Goal: Information Seeking & Learning: Learn about a topic

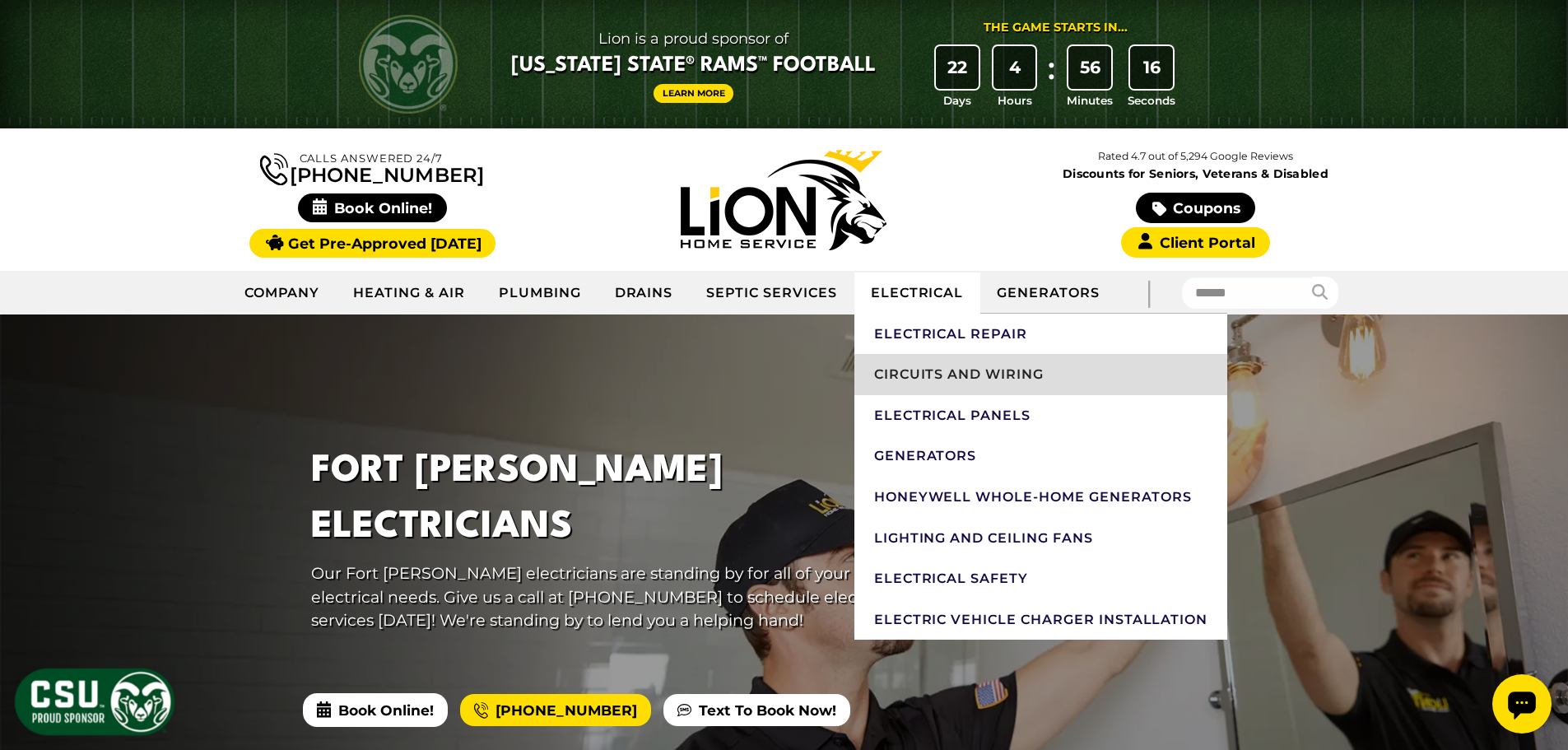
click at [939, 376] on link "Circuits And Wiring" at bounding box center [1041, 374] width 374 height 41
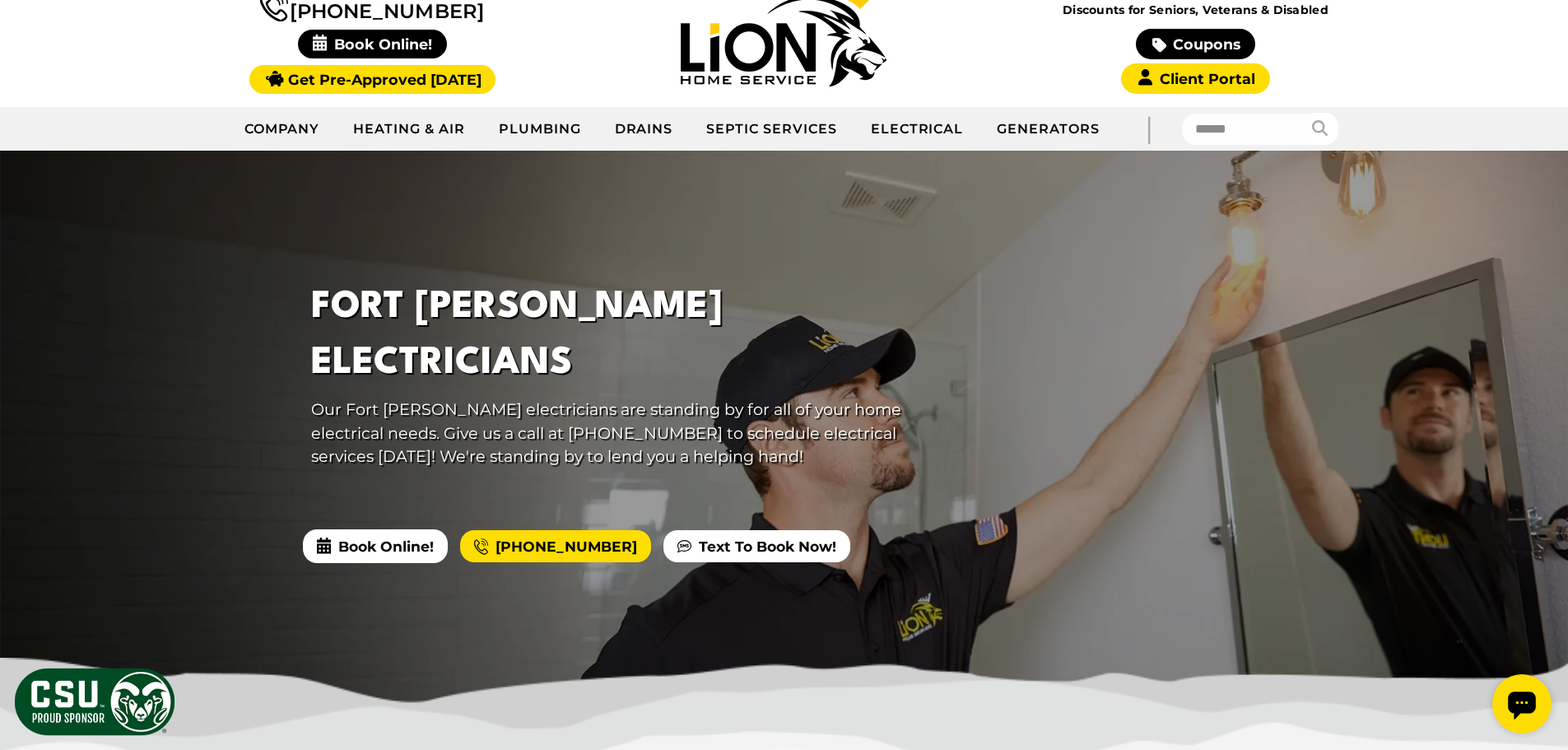
scroll to position [165, 0]
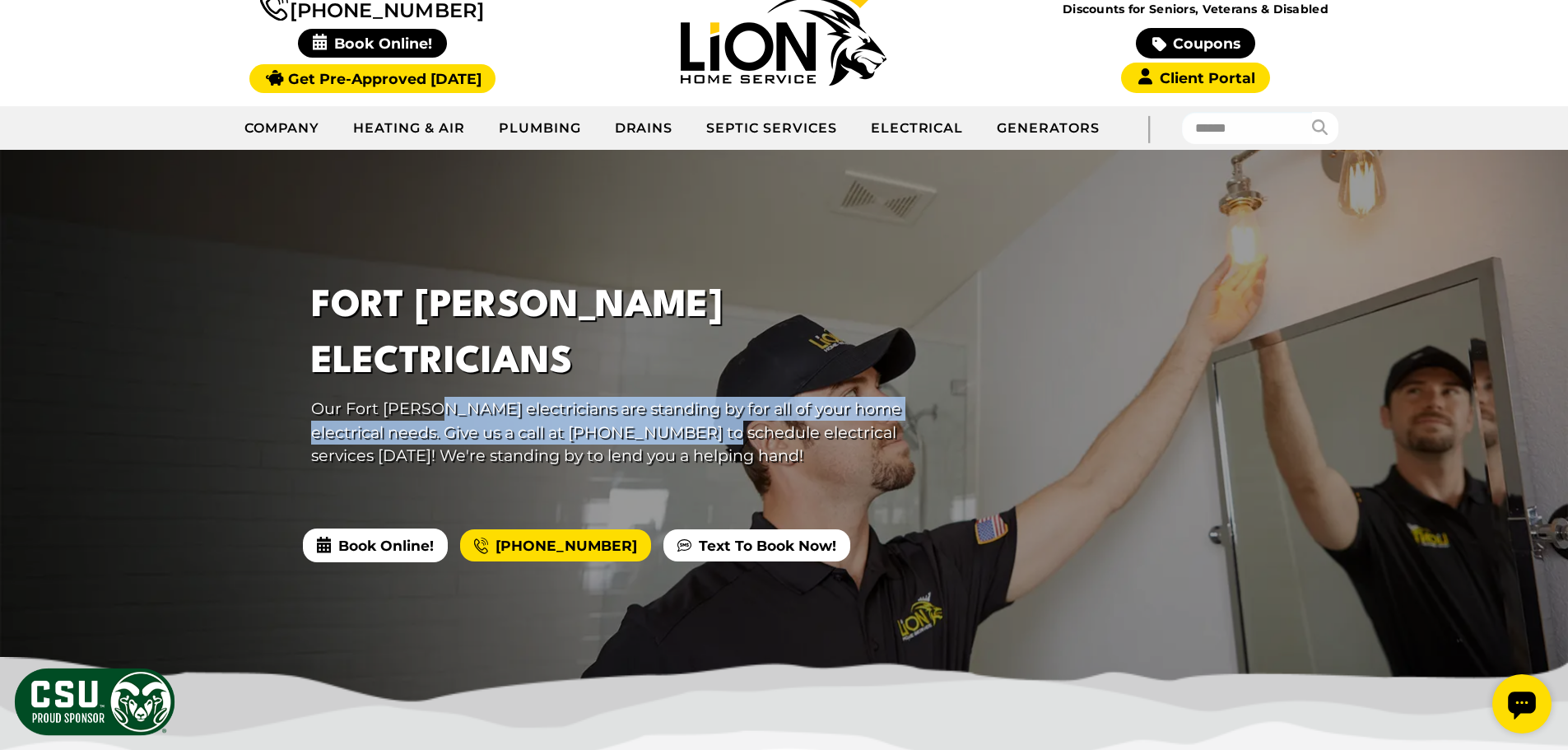
drag, startPoint x: 422, startPoint y: 385, endPoint x: 733, endPoint y: 415, distance: 312.4
click at [733, 415] on p "Our Fort [PERSON_NAME] electricians are standing by for all of your home electr…" at bounding box center [610, 432] width 599 height 71
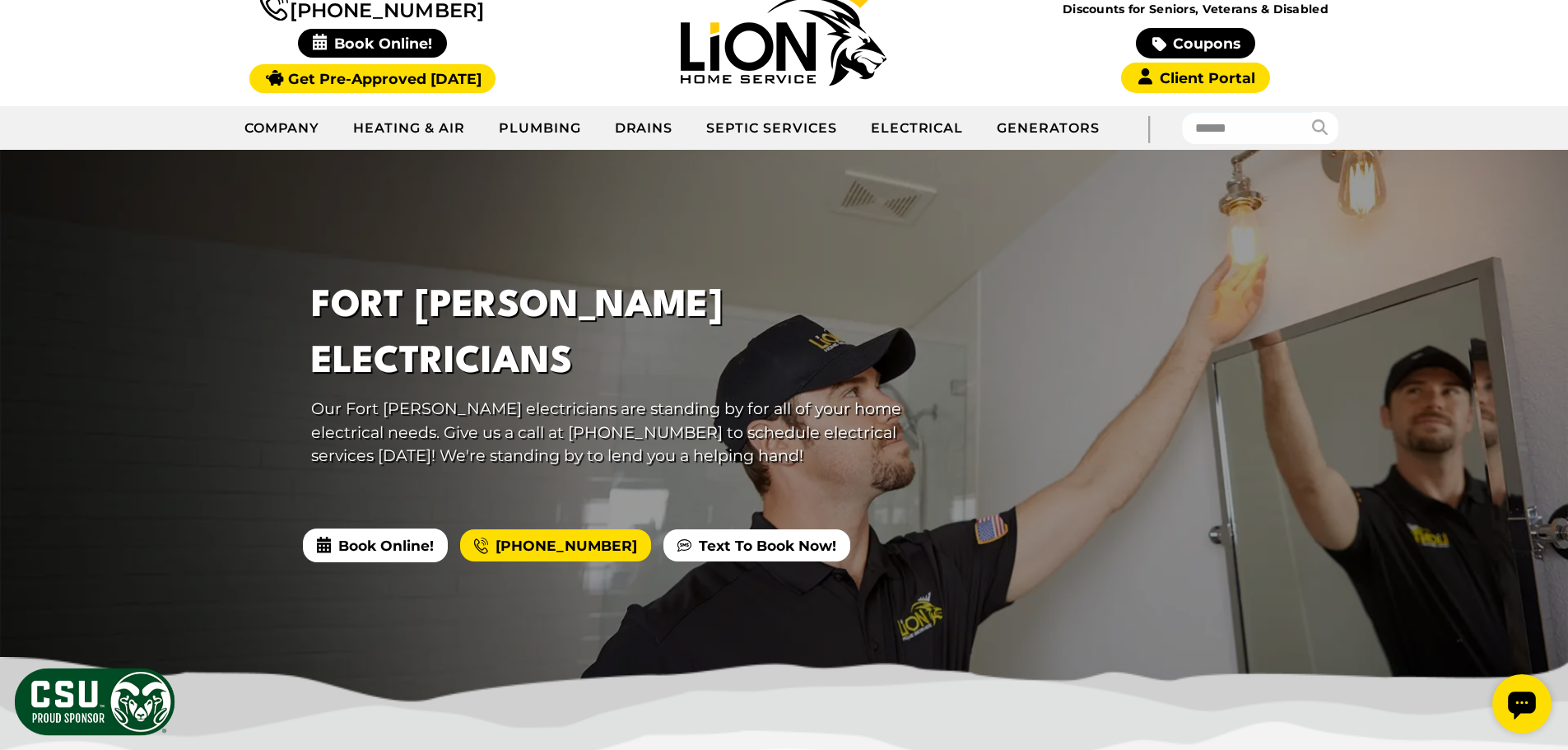
click at [796, 428] on p "Our Fort [PERSON_NAME] electricians are standing by for all of your home electr…" at bounding box center [610, 432] width 599 height 71
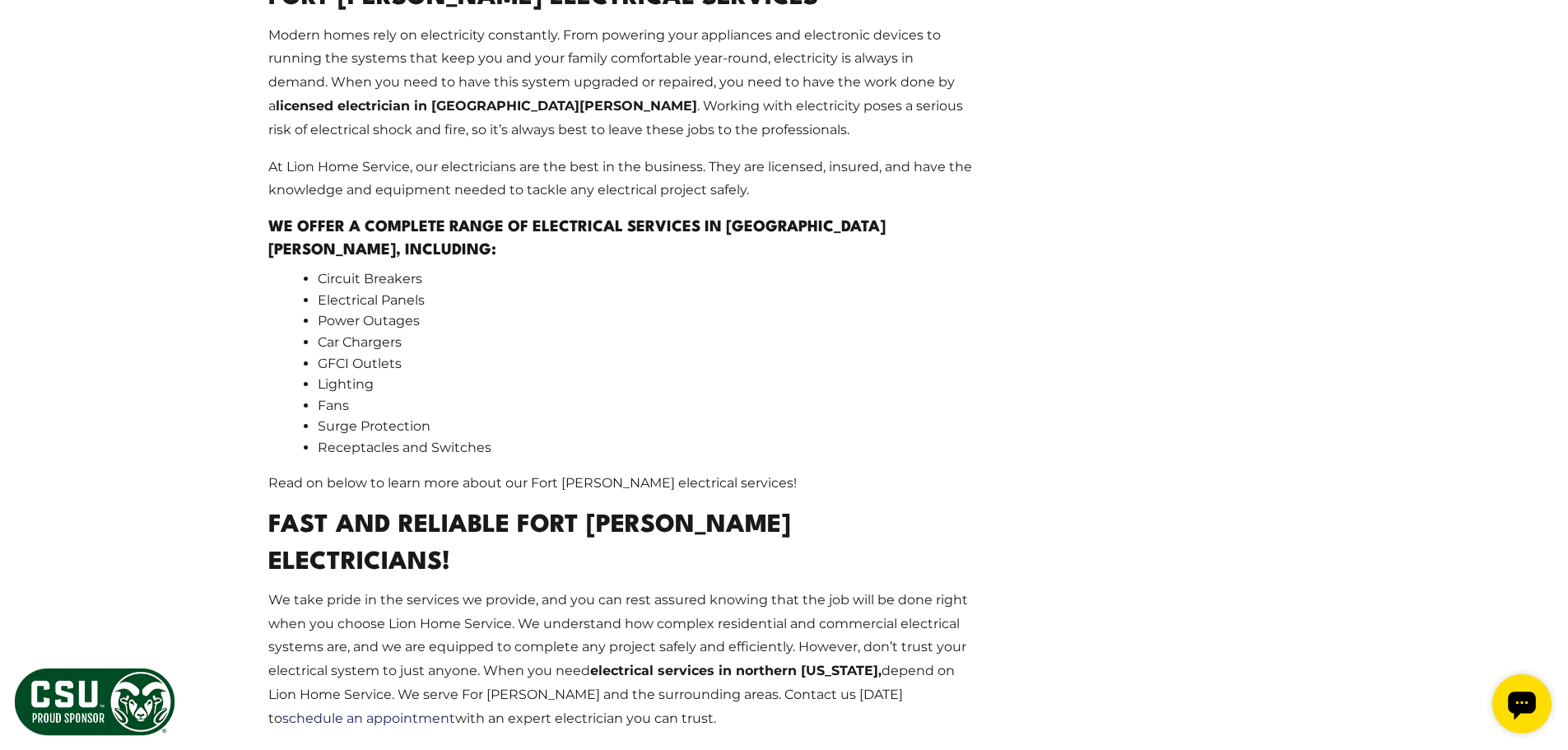
scroll to position [2222, 0]
click at [334, 352] on li "GFCI Outlets" at bounding box center [646, 363] width 657 height 22
click at [335, 352] on li "GFCI Outlets" at bounding box center [646, 363] width 657 height 22
click at [384, 352] on li "GFCI Outlets" at bounding box center [646, 363] width 657 height 22
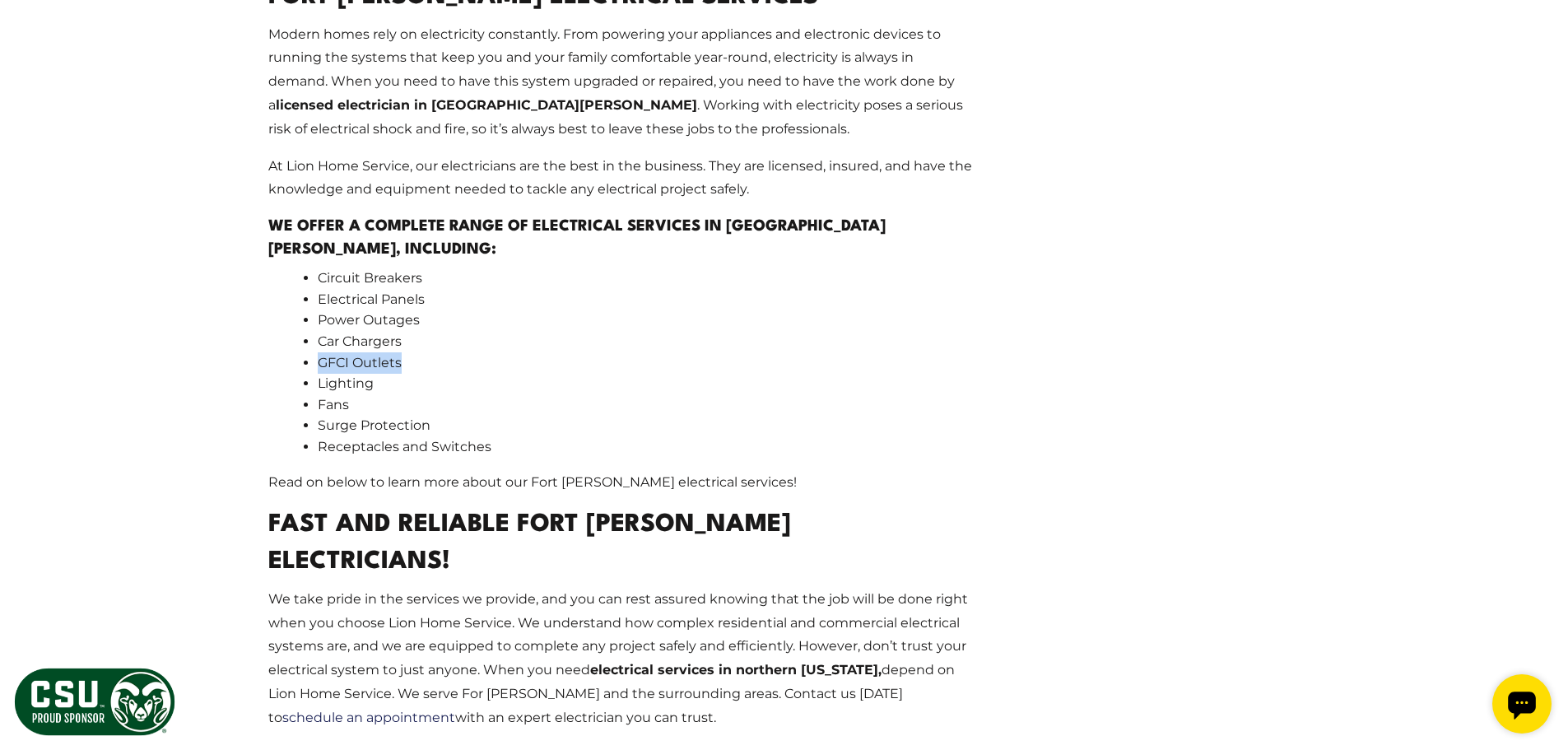
drag, startPoint x: 404, startPoint y: 256, endPoint x: 321, endPoint y: 253, distance: 83.1
click at [321, 352] on li "GFCI Outlets" at bounding box center [646, 363] width 657 height 22
copy li "GFCI Outlets"
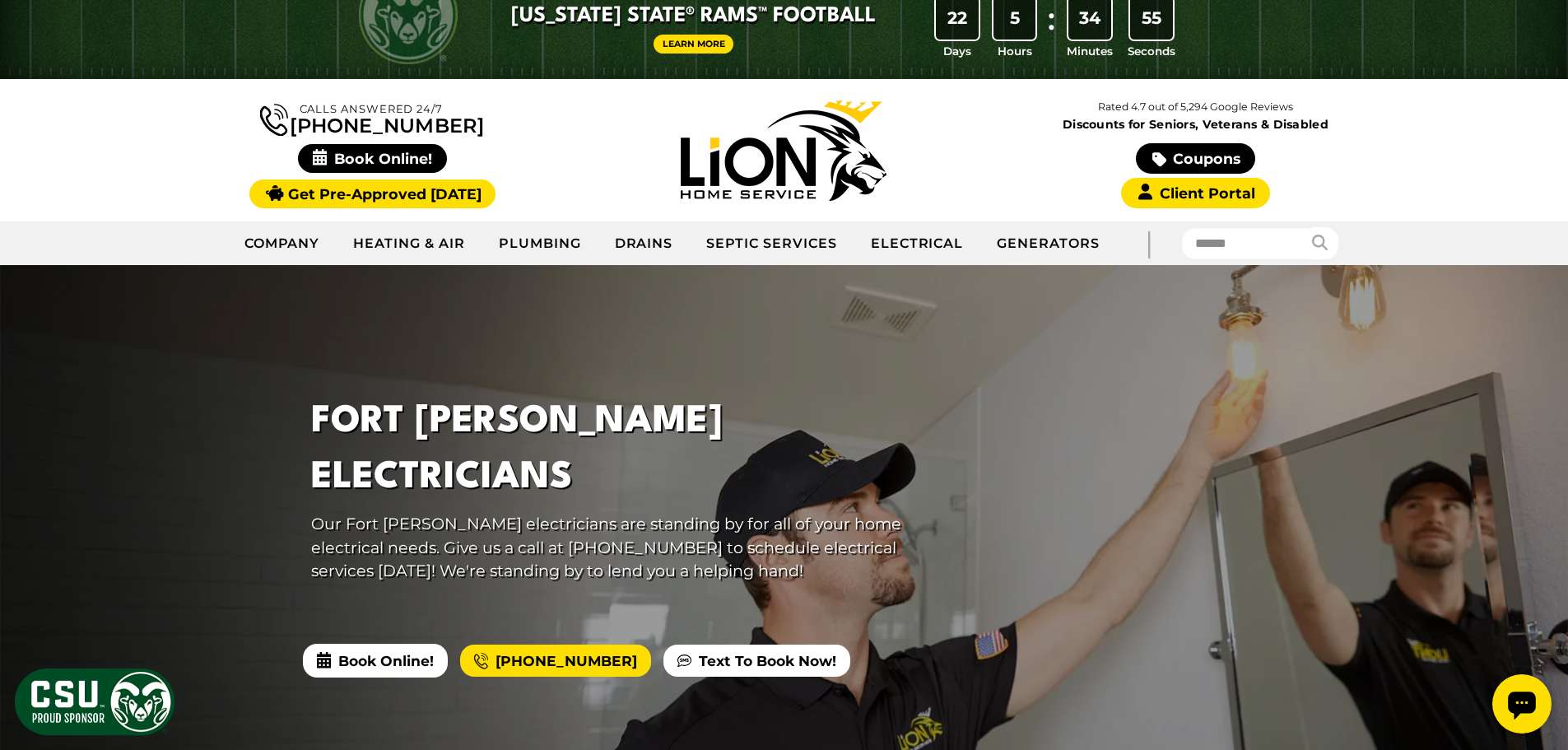
scroll to position [0, 0]
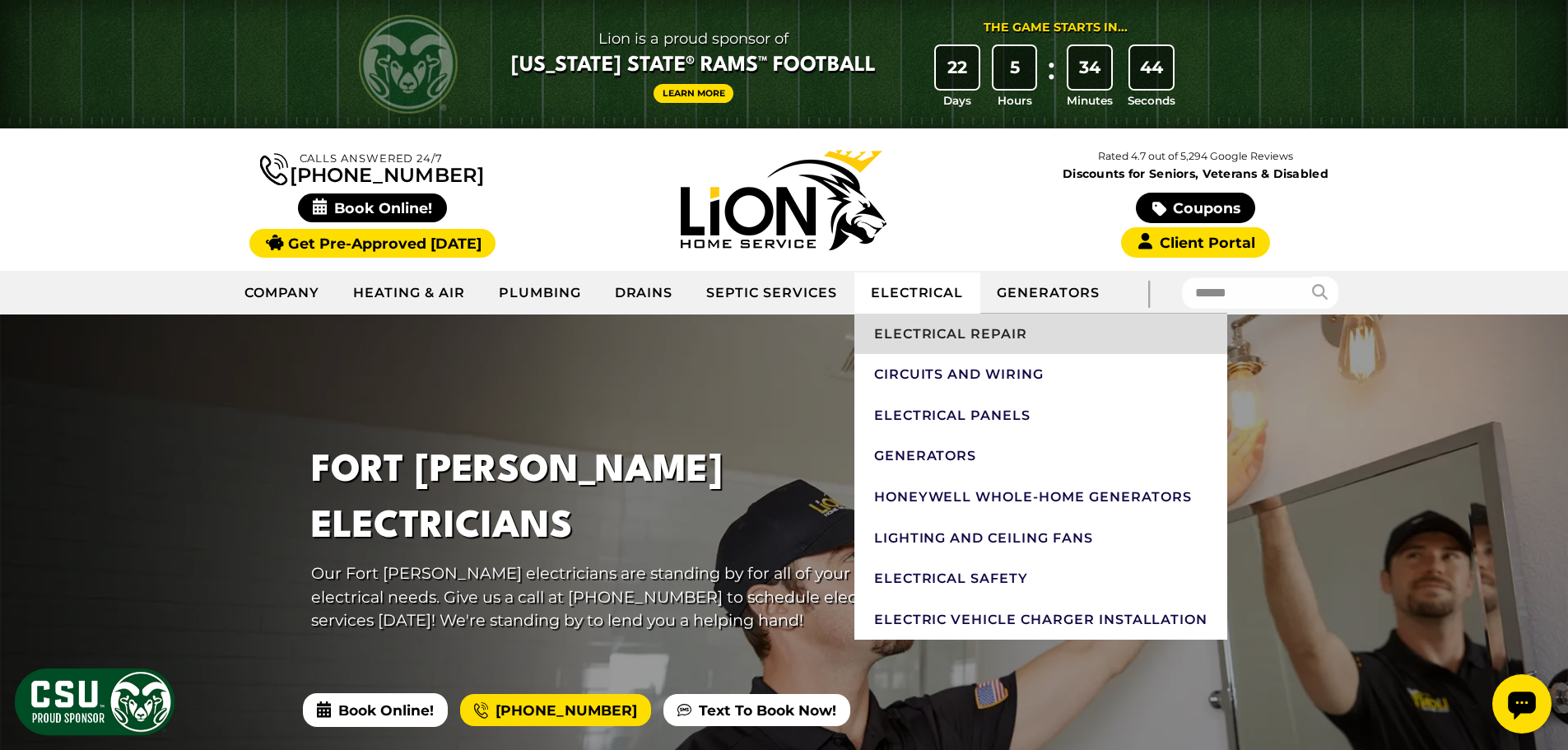
click at [986, 337] on link "Electrical Repair" at bounding box center [1041, 333] width 374 height 41
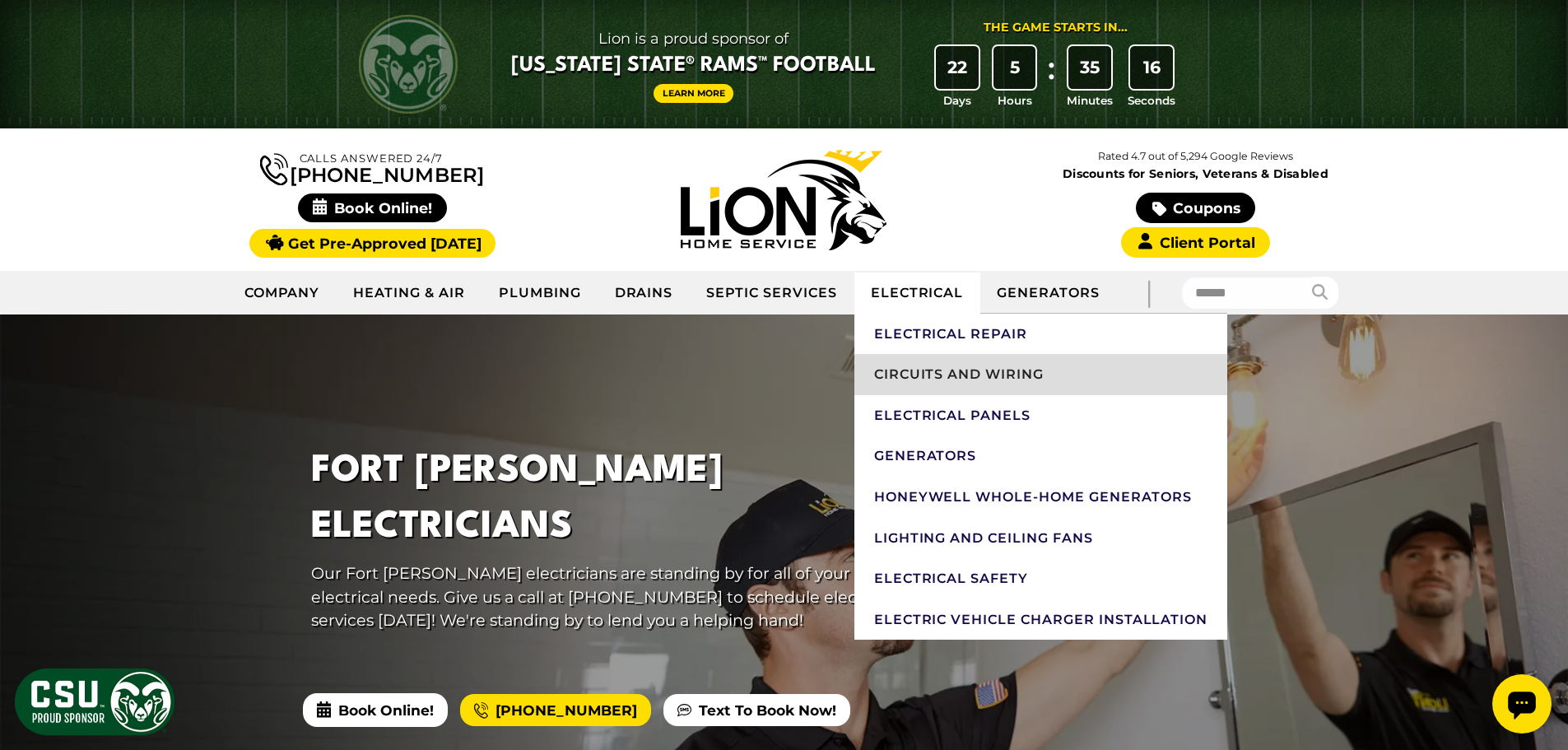
click at [946, 378] on link "Circuits And Wiring" at bounding box center [1041, 374] width 374 height 41
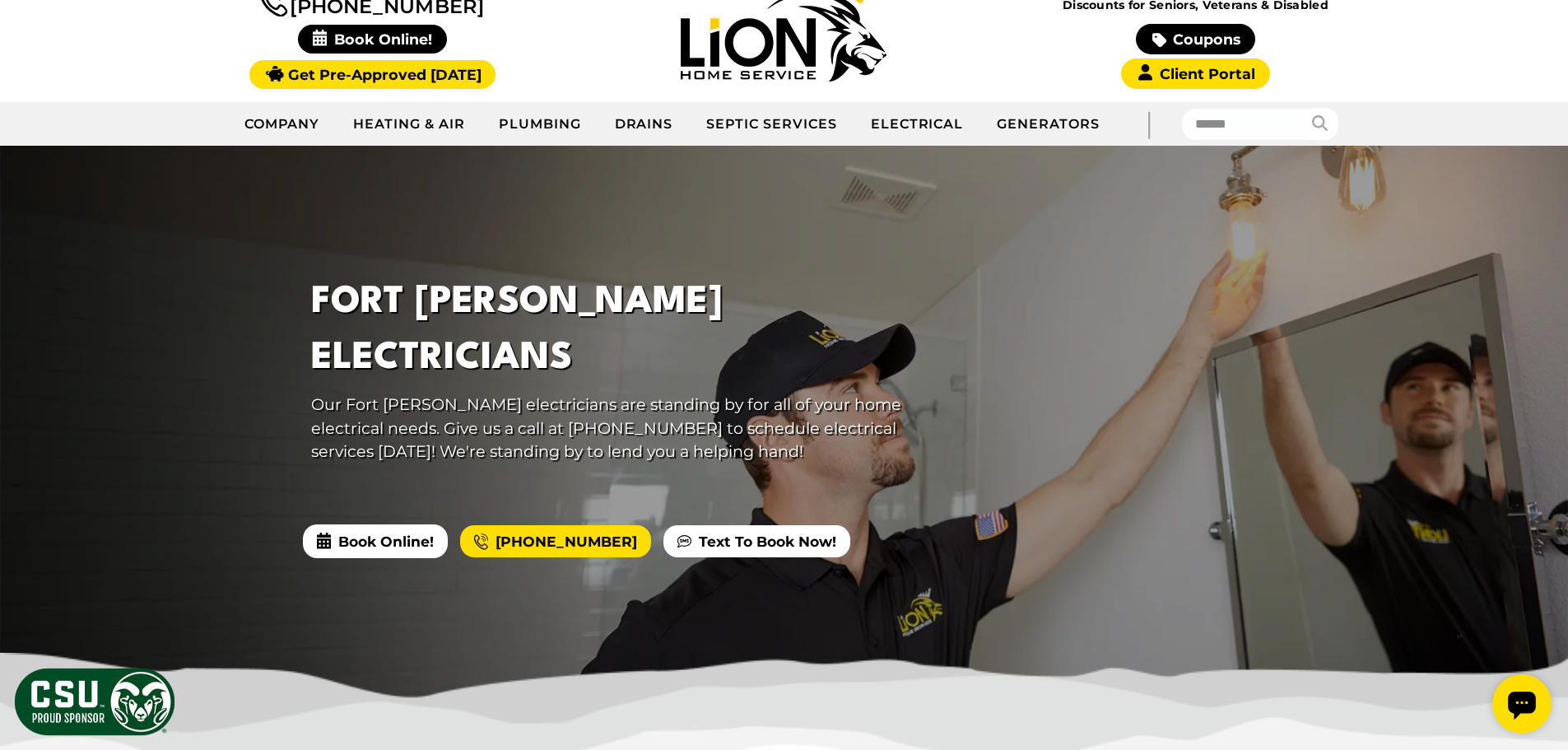
scroll to position [82, 0]
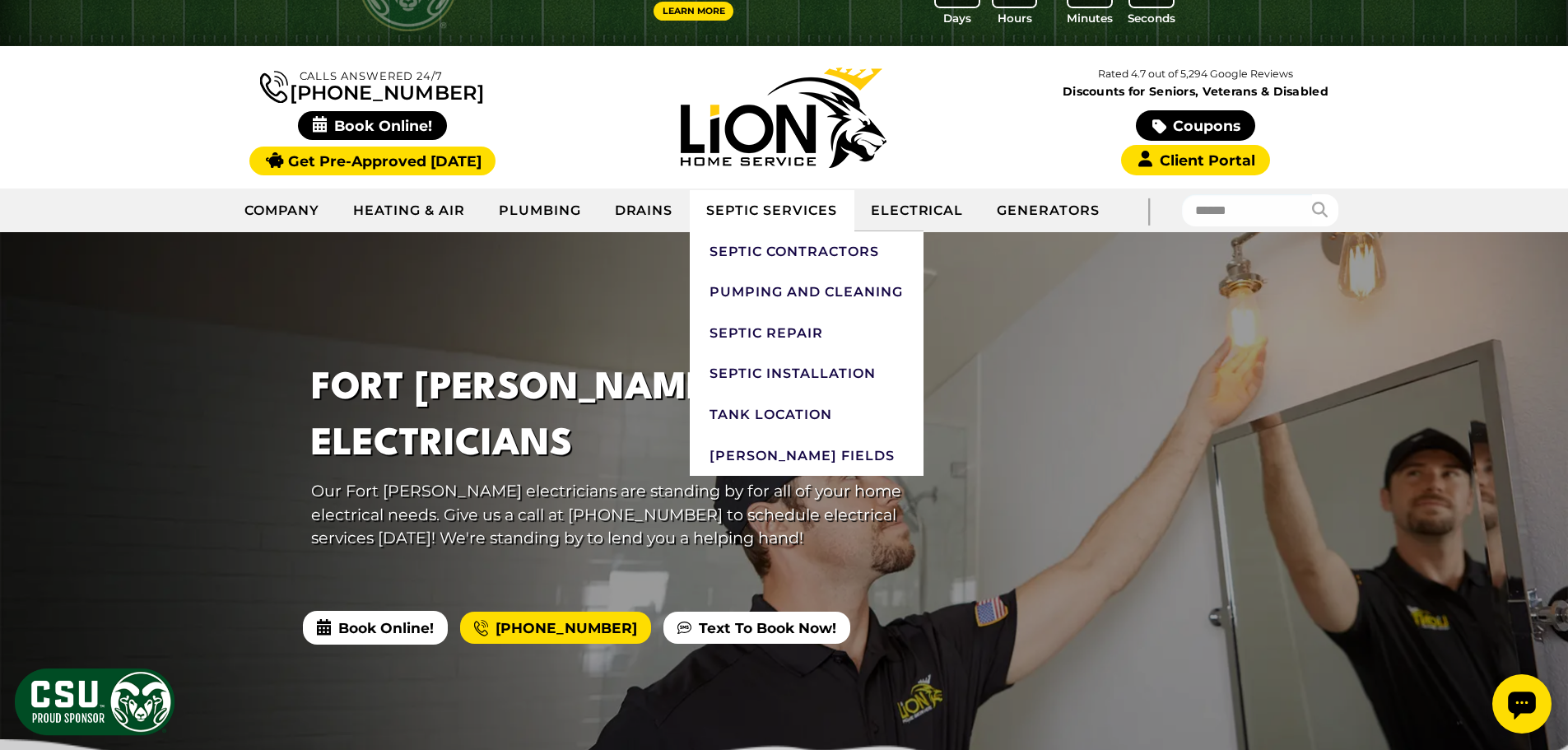
click at [818, 213] on link "Septic Services" at bounding box center [772, 210] width 164 height 41
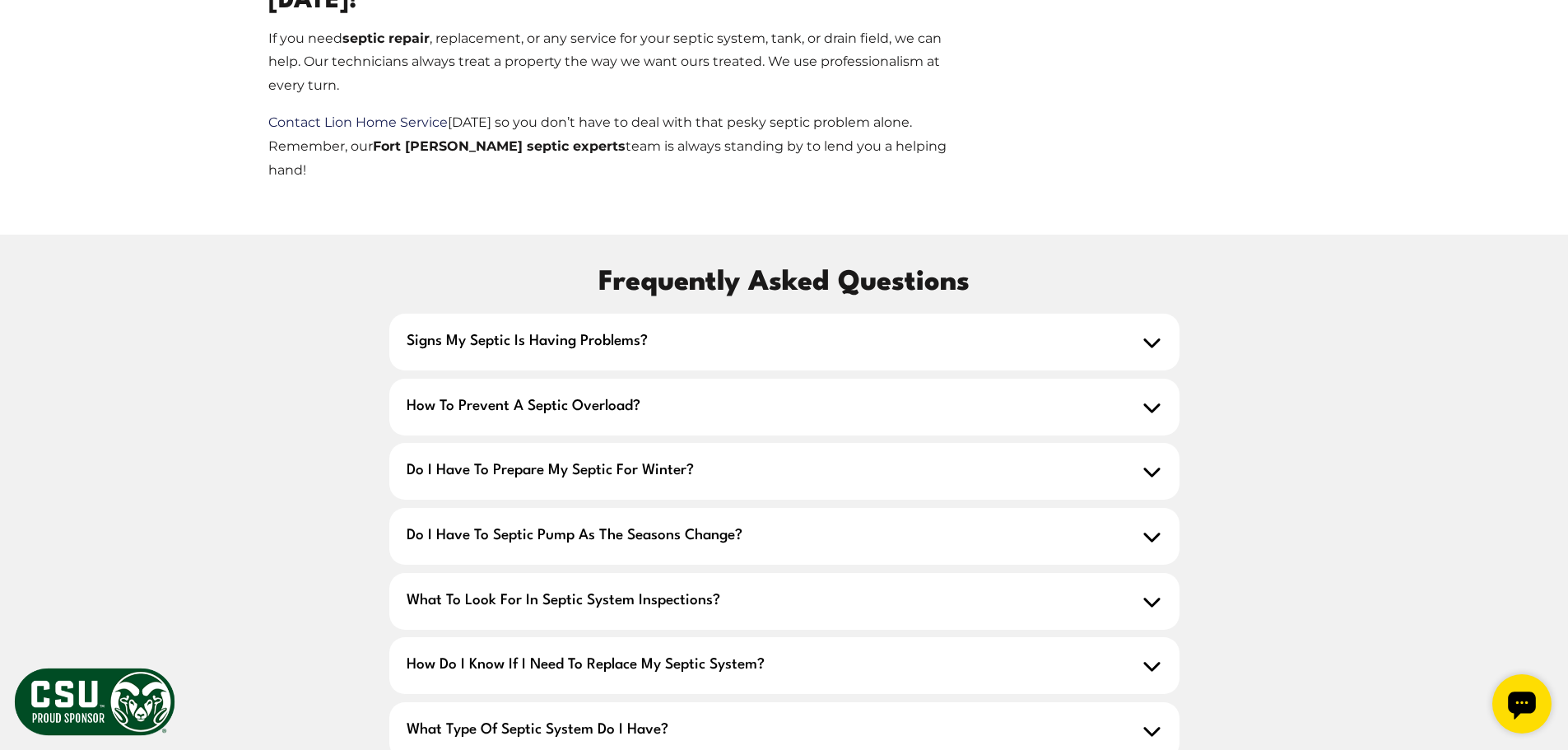
scroll to position [2388, 0]
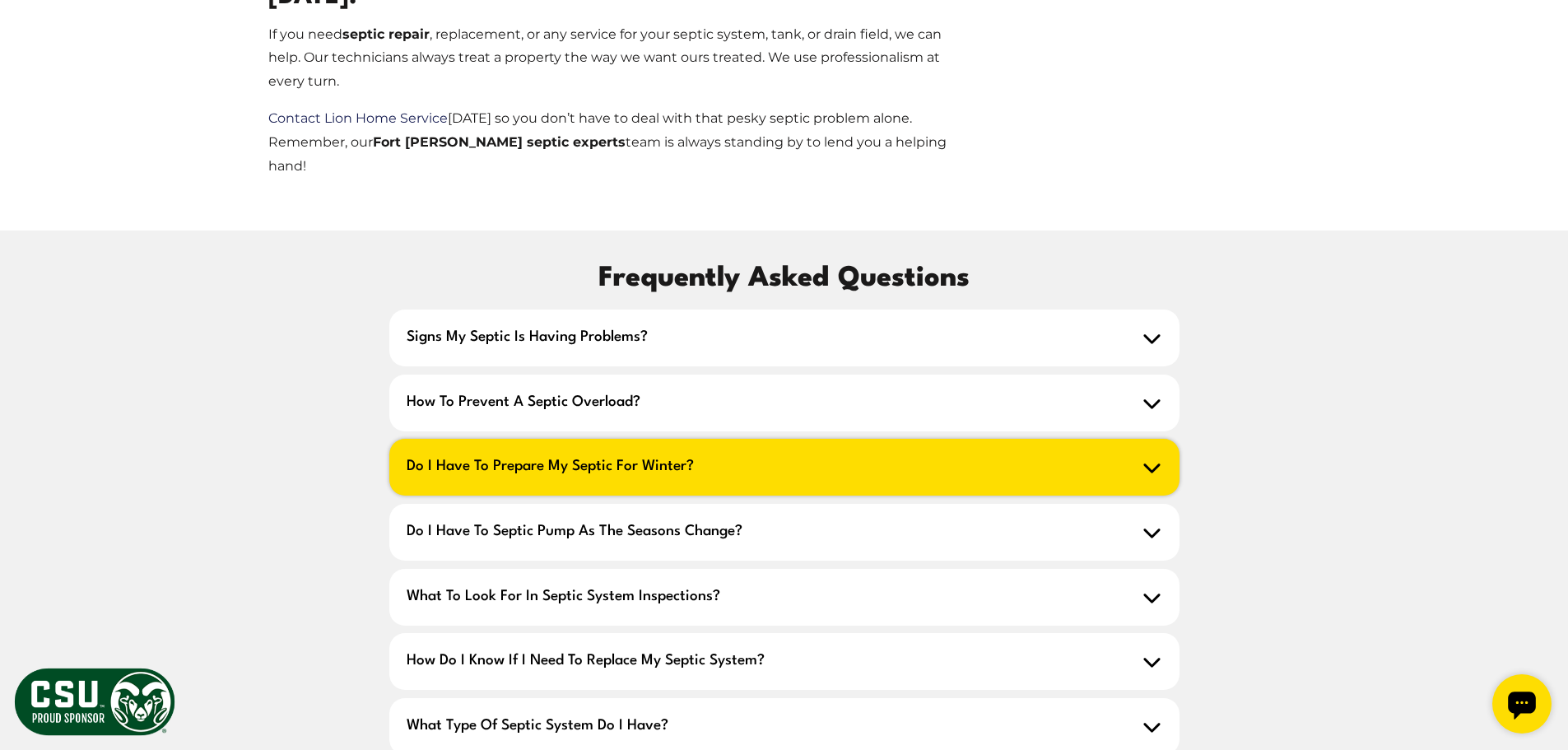
click at [762, 439] on h2 "Do I have to prepare my septic for winter?" at bounding box center [784, 468] width 790 height 57
